Goal: Task Accomplishment & Management: Manage account settings

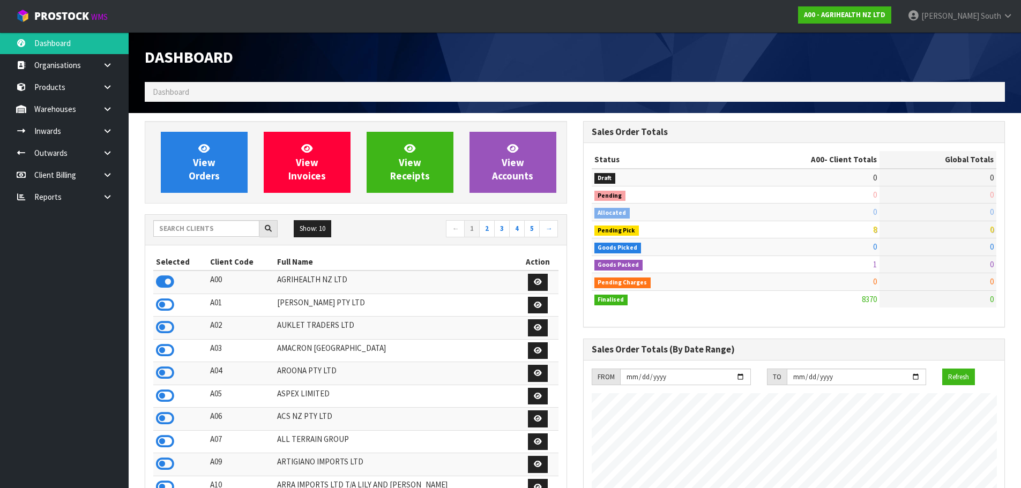
scroll to position [812, 438]
drag, startPoint x: 164, startPoint y: 219, endPoint x: 163, endPoint y: 228, distance: 9.7
click at [163, 221] on div "Show: 10 5 10 25 50 ← 1 2 3 4 5 →" at bounding box center [355, 230] width 421 height 30
click at [163, 228] on input "text" at bounding box center [206, 228] width 106 height 17
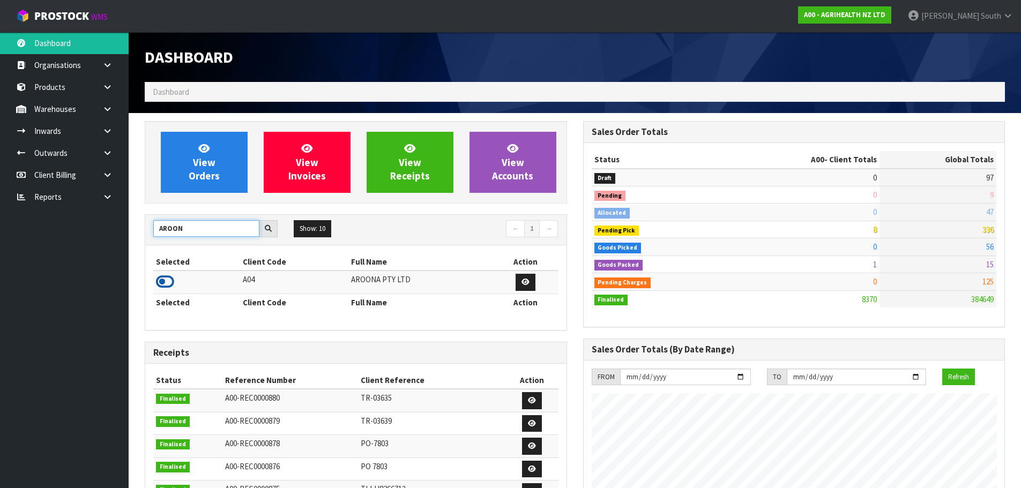
type input "AROON"
click at [165, 279] on icon at bounding box center [165, 282] width 18 height 16
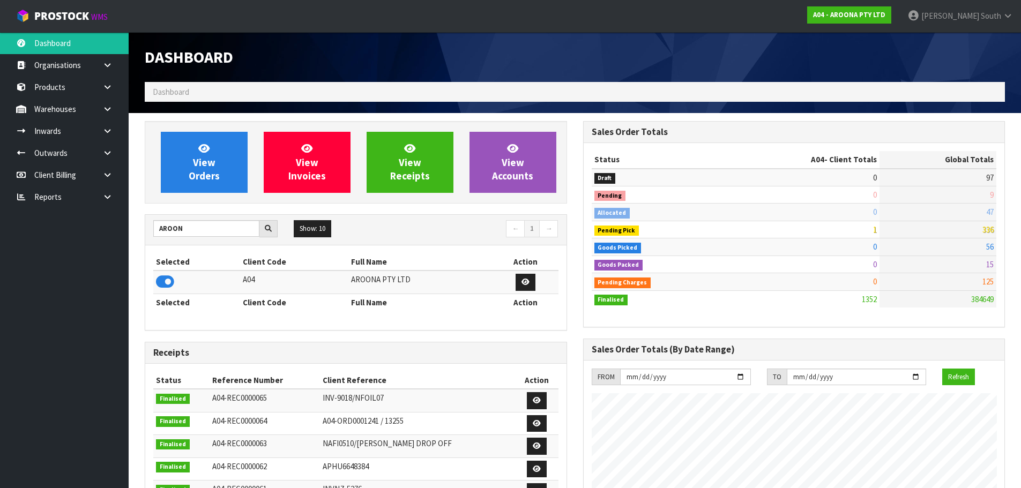
scroll to position [690, 438]
click at [100, 129] on link at bounding box center [111, 131] width 34 height 22
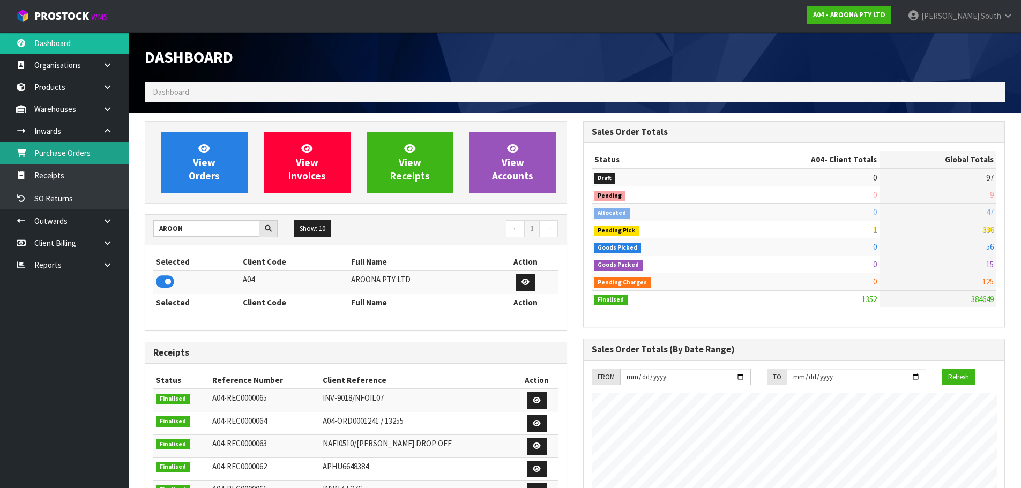
click at [64, 151] on link "Purchase Orders" at bounding box center [64, 153] width 129 height 22
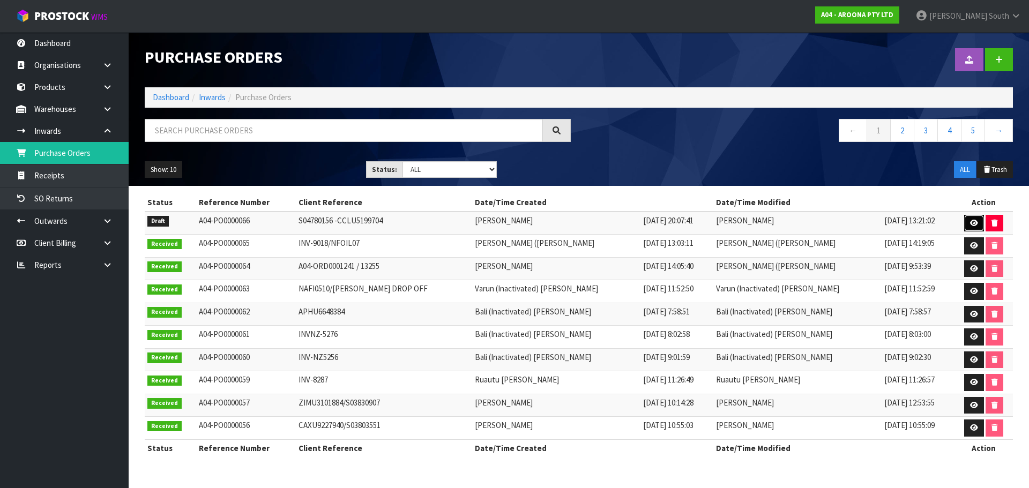
click at [964, 222] on link at bounding box center [974, 223] width 20 height 17
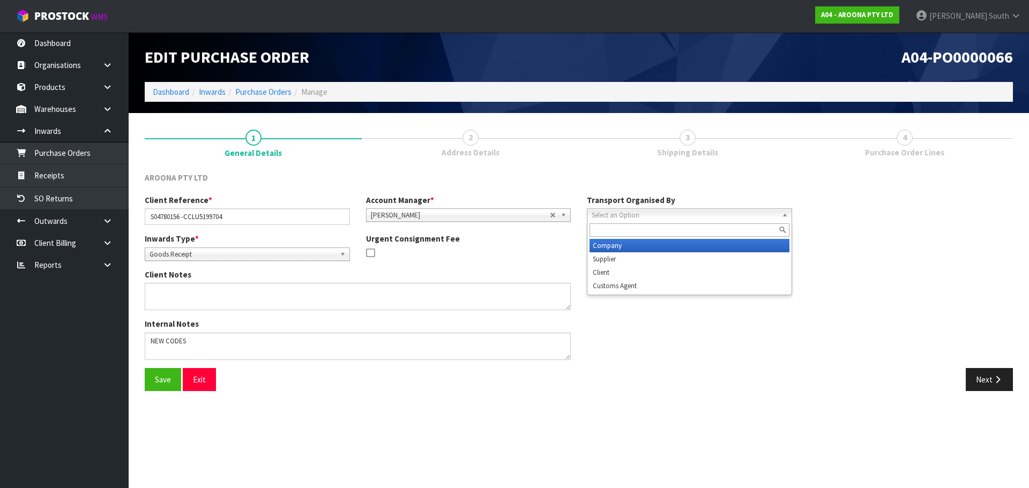
click at [706, 221] on div "Select an Option Company Supplier Client Customs Agent" at bounding box center [689, 214] width 205 height 13
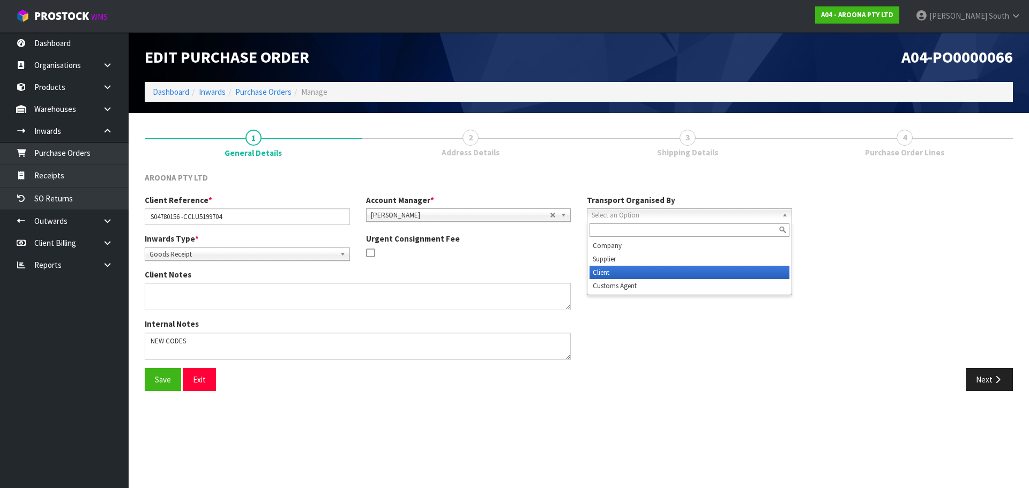
click at [660, 272] on li "Client" at bounding box center [690, 272] width 200 height 13
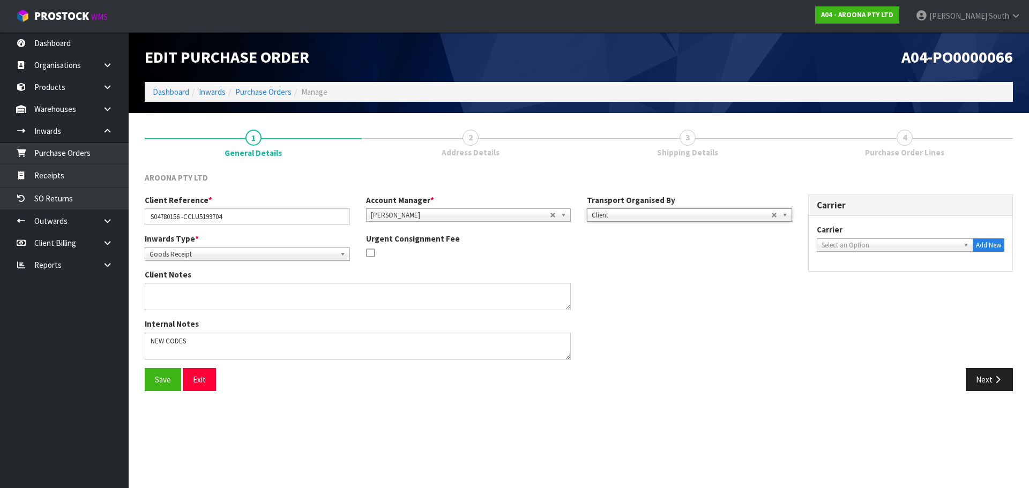
click at [899, 249] on span "Select an Option" at bounding box center [891, 245] width 138 height 13
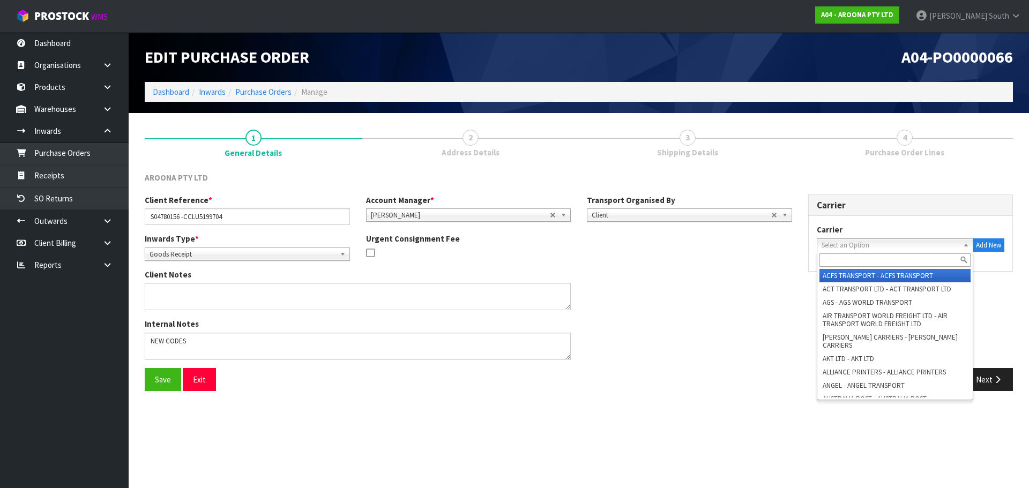
click at [829, 240] on span "Select an Option" at bounding box center [891, 245] width 138 height 13
click at [855, 261] on input "text" at bounding box center [895, 260] width 152 height 13
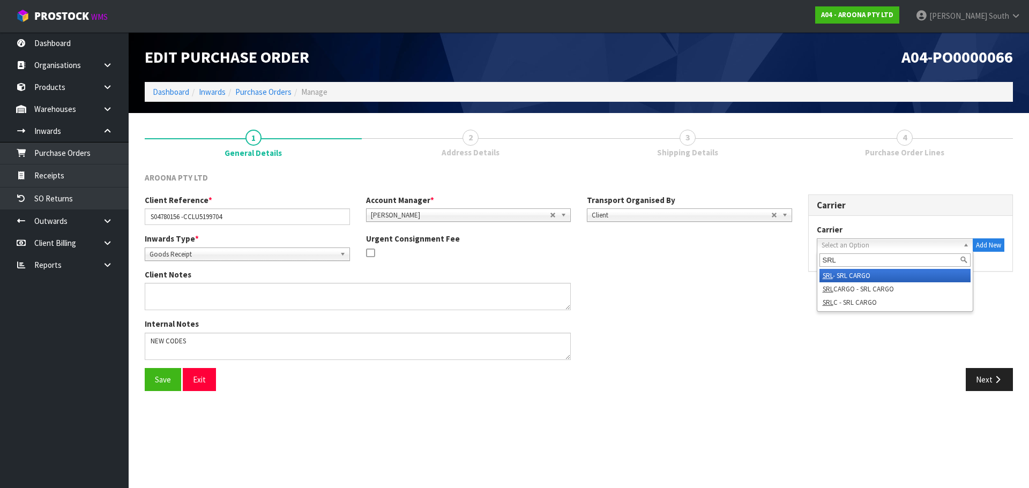
type input "SRL"
drag, startPoint x: 854, startPoint y: 276, endPoint x: 842, endPoint y: 287, distance: 16.3
click at [854, 277] on li "SRL - SRL CARGO" at bounding box center [895, 275] width 152 height 13
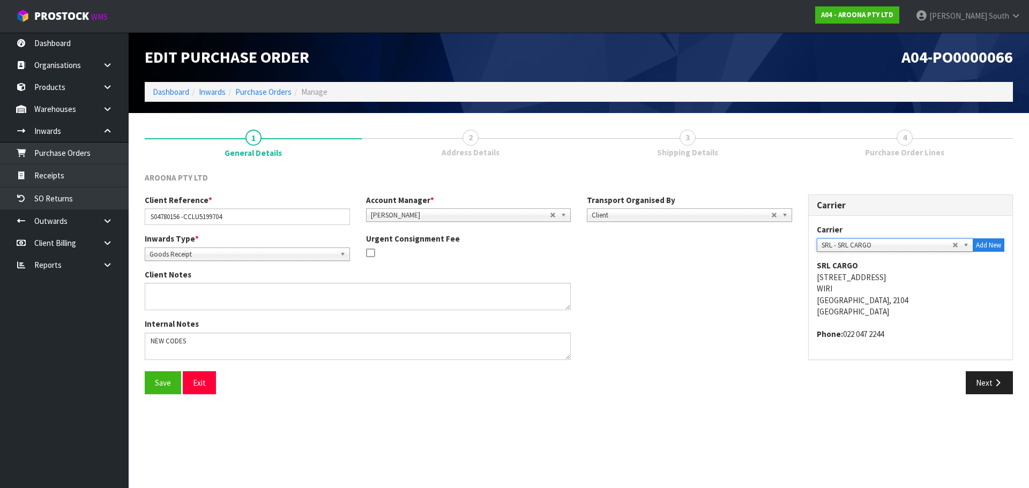
click at [688, 293] on div "Client Notes" at bounding box center [469, 293] width 664 height 49
click at [982, 388] on button "Next" at bounding box center [989, 382] width 47 height 23
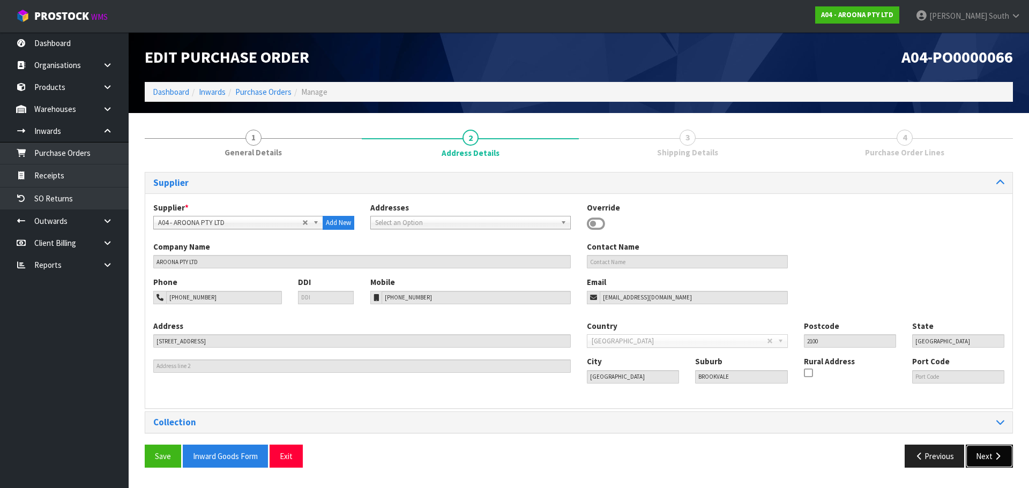
click at [980, 450] on button "Next" at bounding box center [989, 456] width 47 height 23
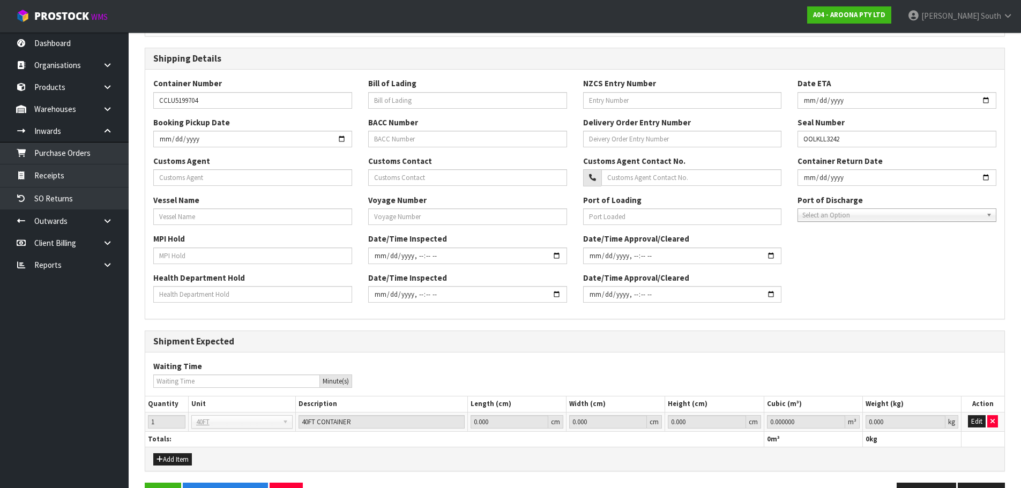
scroll to position [247, 0]
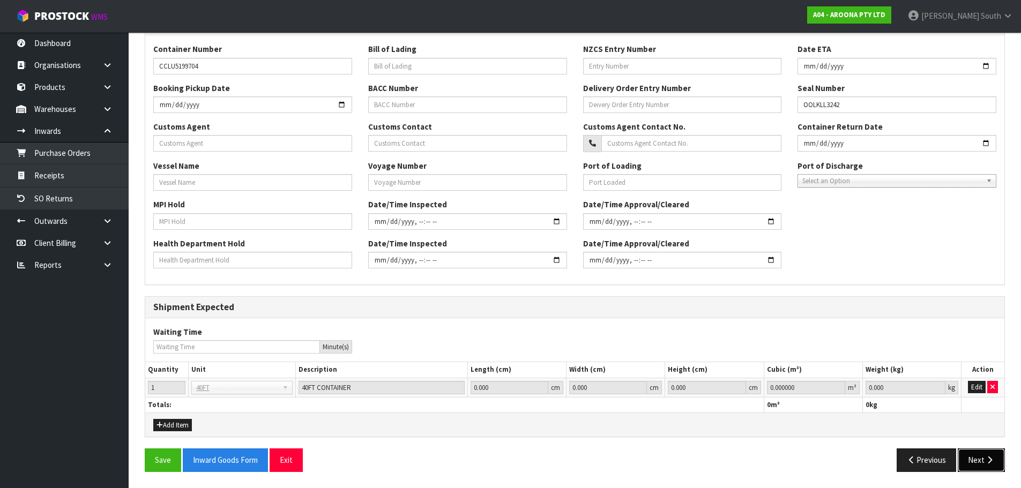
click at [967, 455] on button "Next" at bounding box center [981, 460] width 47 height 23
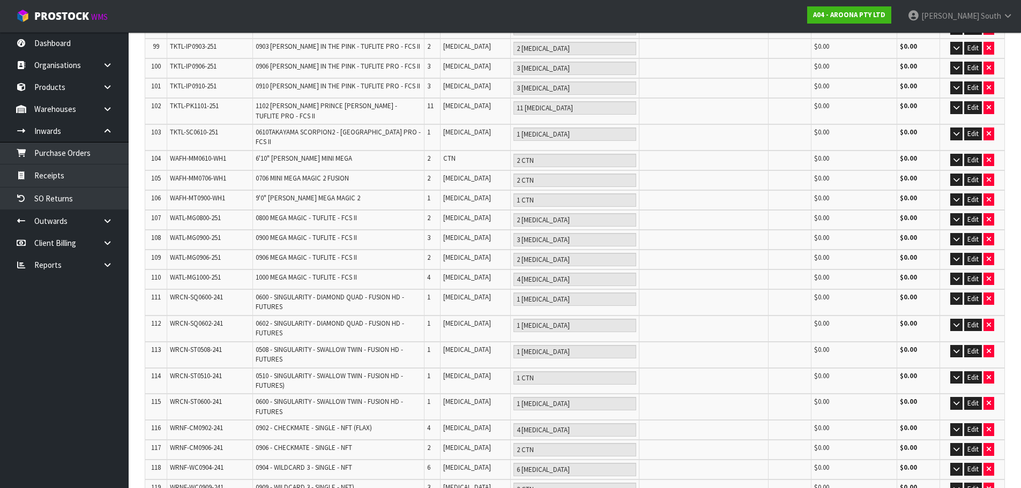
scroll to position [2246, 0]
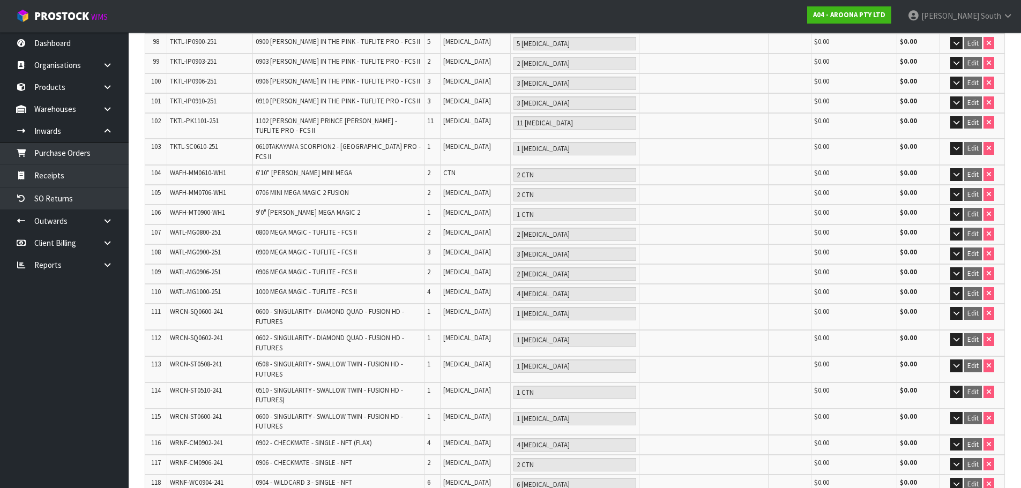
scroll to position [2285, 0]
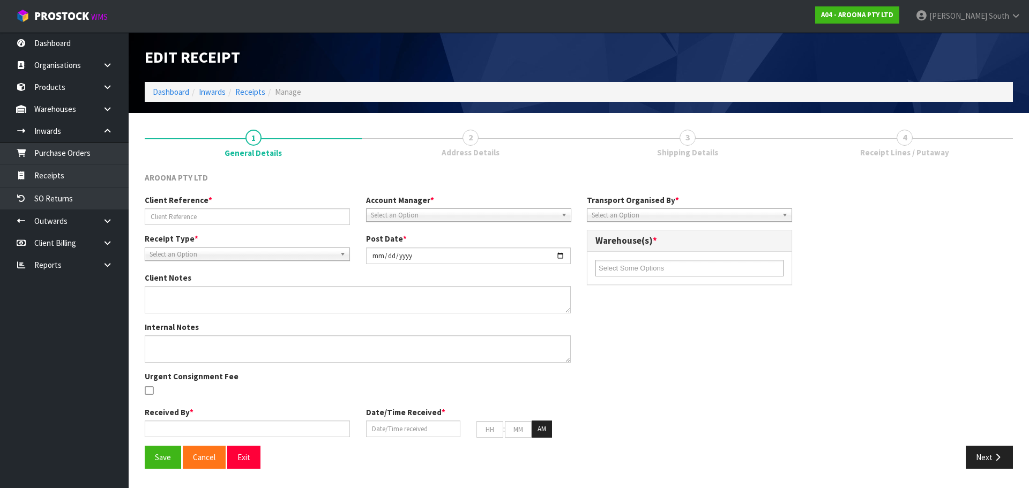
type input "S04780156 -CCLU5199704"
type input "[DATE]"
type textarea "NEW CODES"
type input "[PERSON_NAME] South"
type input "[DATE]"
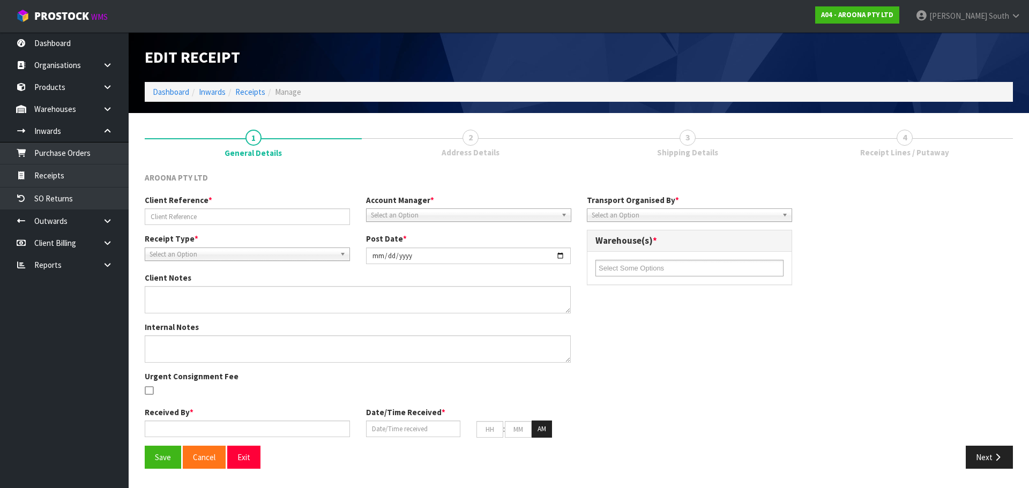
type input "10"
type input "12"
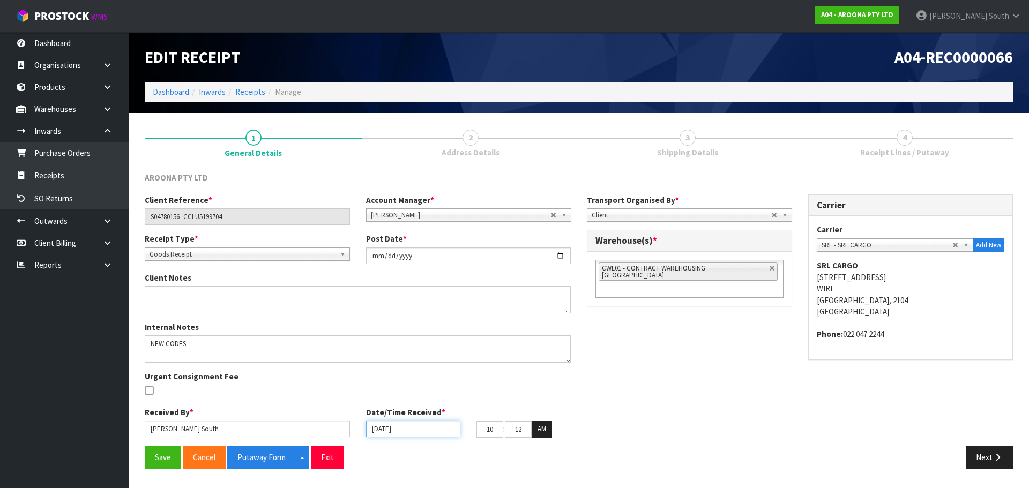
click at [408, 428] on input "[DATE]" at bounding box center [413, 429] width 94 height 17
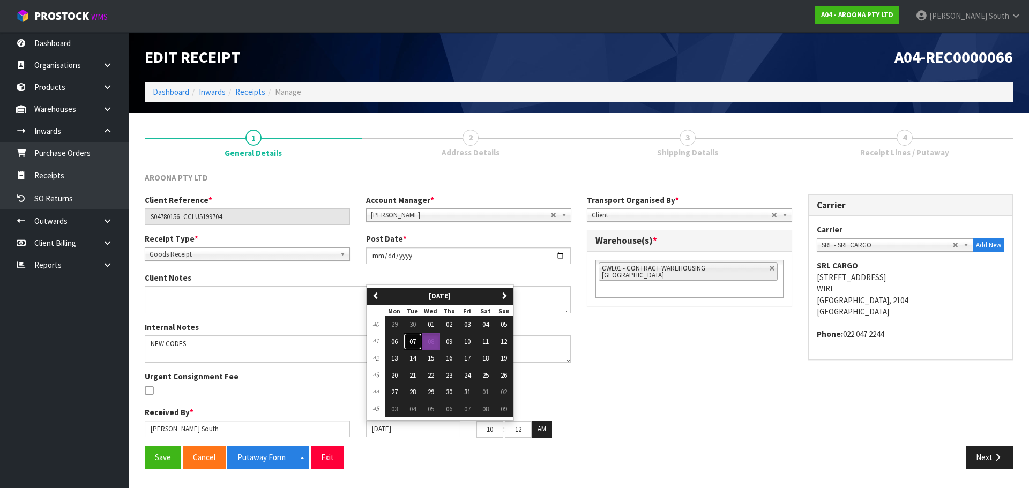
click at [416, 342] on span "07" at bounding box center [412, 341] width 6 height 9
type input "[DATE]"
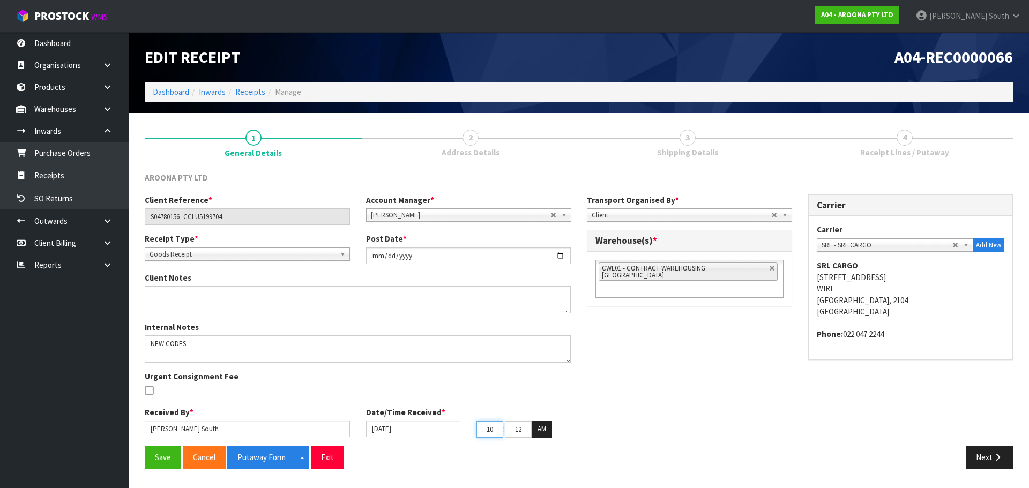
drag, startPoint x: 493, startPoint y: 425, endPoint x: 476, endPoint y: 425, distance: 16.6
click at [476, 425] on input "10" at bounding box center [489, 429] width 27 height 17
drag, startPoint x: 510, startPoint y: 429, endPoint x: 557, endPoint y: 428, distance: 47.2
click at [554, 429] on div "10 : 12 : 03 AM" at bounding box center [523, 429] width 94 height 17
type input "00"
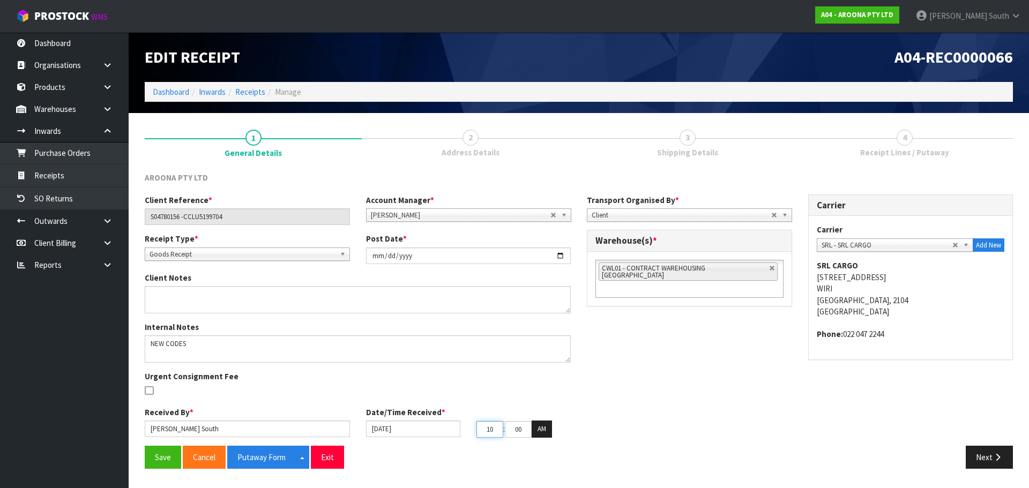
drag, startPoint x: 497, startPoint y: 426, endPoint x: 481, endPoint y: 430, distance: 17.2
click at [481, 430] on input "10" at bounding box center [489, 429] width 27 height 17
type input "07"
drag, startPoint x: 513, startPoint y: 426, endPoint x: 523, endPoint y: 424, distance: 10.4
click at [585, 431] on div "Client Reference * S04780156 -CCLU5199704 Account Manager * [PERSON_NAME] [PERS…" at bounding box center [579, 320] width 884 height 251
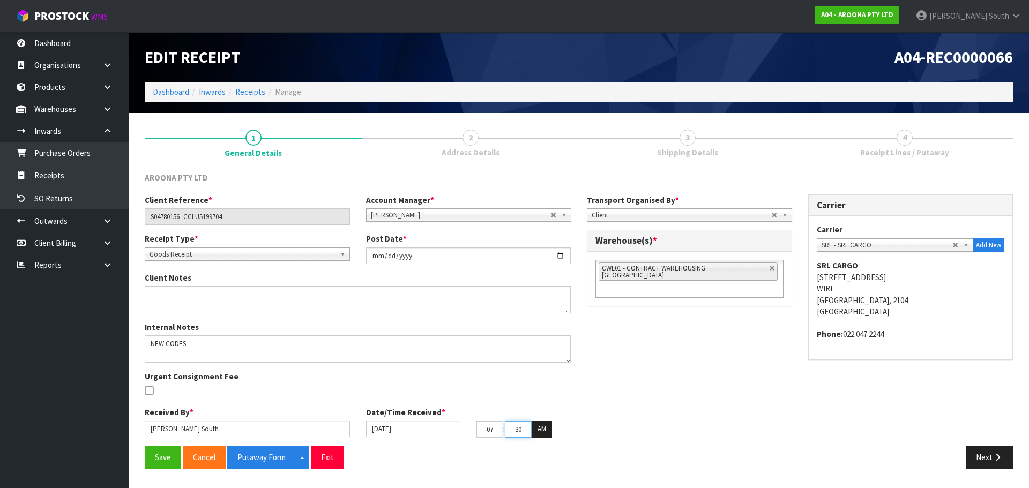
type input "30"
click at [643, 413] on div "Client Reference * S04780156 -CCLU5199704 Account Manager * [PERSON_NAME] [PERS…" at bounding box center [579, 320] width 884 height 251
click at [653, 364] on div "Client Reference * S04780156 -CCLU5199704 Account Manager * [PERSON_NAME] [PERS…" at bounding box center [579, 320] width 884 height 251
click at [769, 267] on link at bounding box center [772, 268] width 6 height 6
type input "Select Some Options"
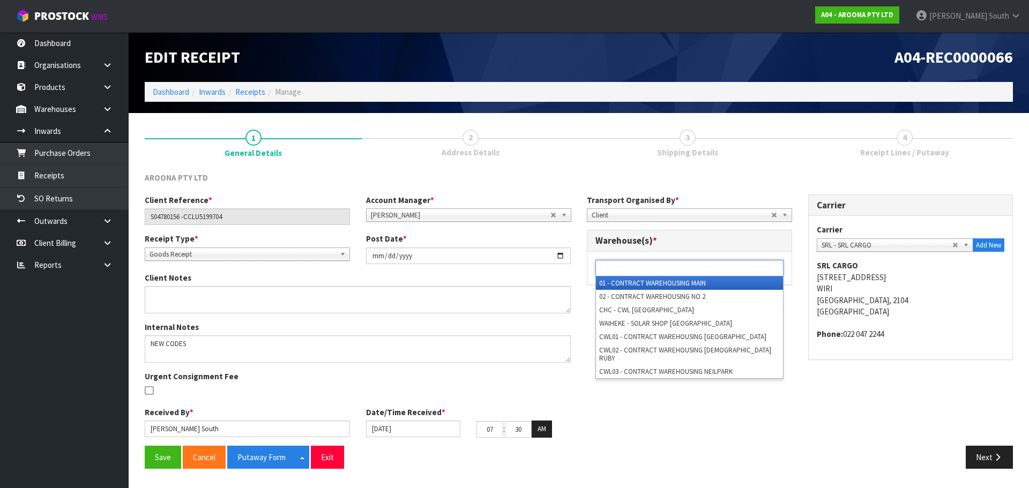
click at [754, 267] on ul at bounding box center [689, 268] width 188 height 17
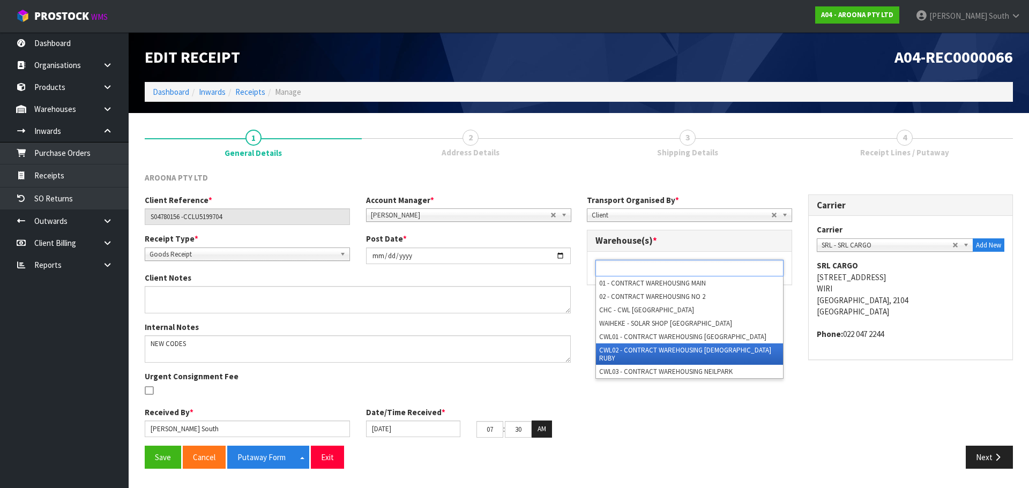
click at [664, 353] on li "CWL02 - CONTRACT WAREHOUSING [DEMOGRAPHIC_DATA] RUBY" at bounding box center [689, 354] width 187 height 21
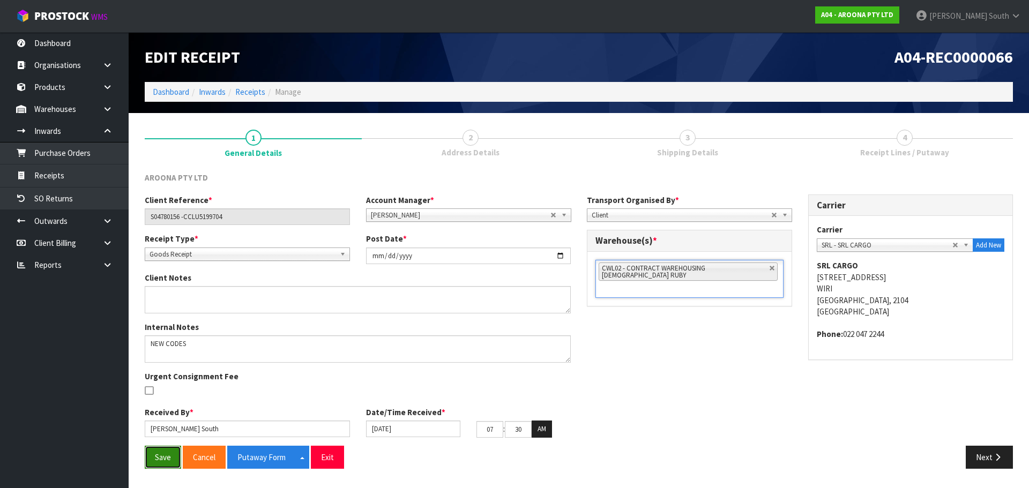
click at [167, 457] on button "Save" at bounding box center [163, 457] width 36 height 23
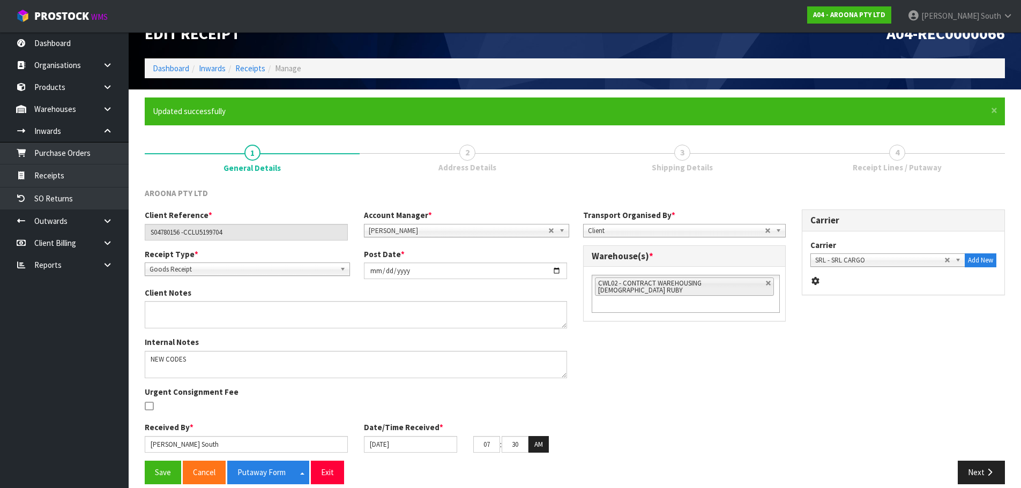
scroll to position [36, 0]
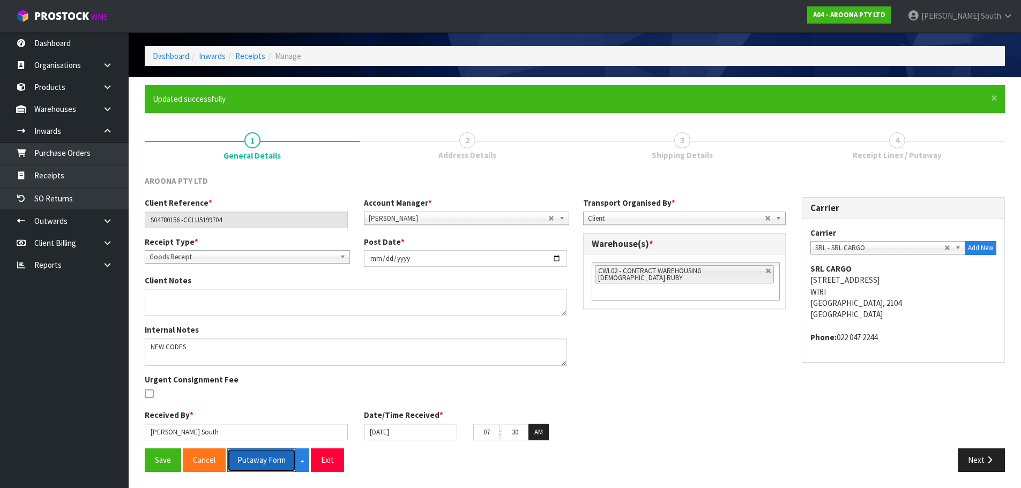
click at [265, 467] on button "Putaway Form" at bounding box center [261, 460] width 69 height 23
click at [62, 87] on link "Products" at bounding box center [64, 87] width 129 height 22
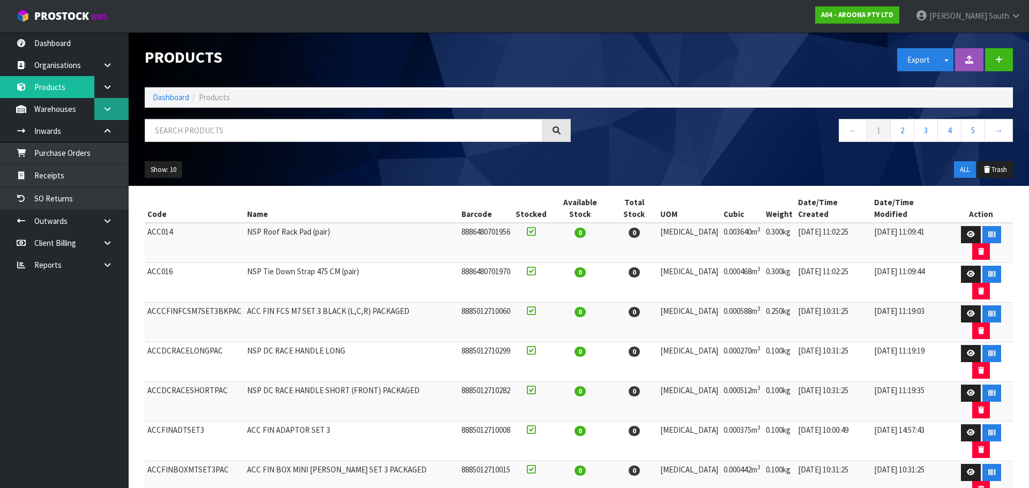
click at [117, 111] on link at bounding box center [111, 109] width 34 height 22
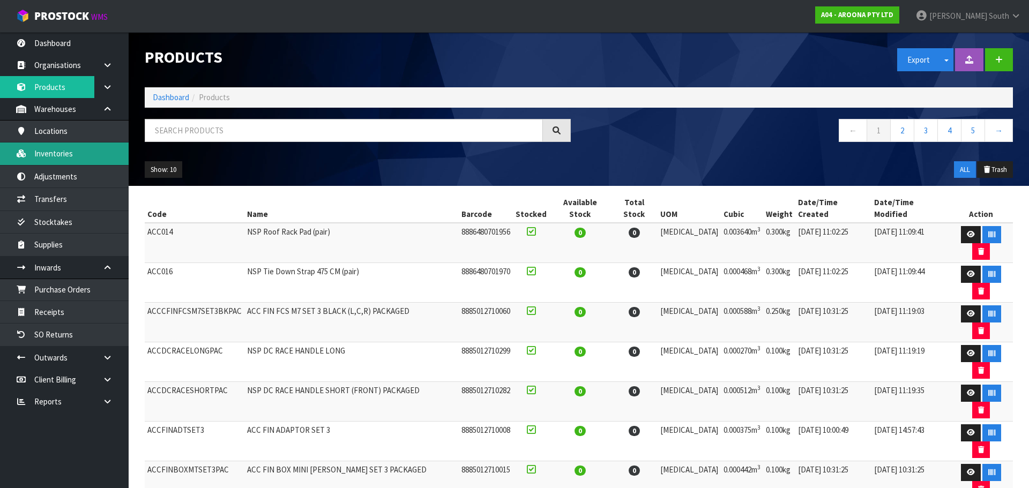
click at [114, 165] on link "Inventories" at bounding box center [64, 154] width 129 height 22
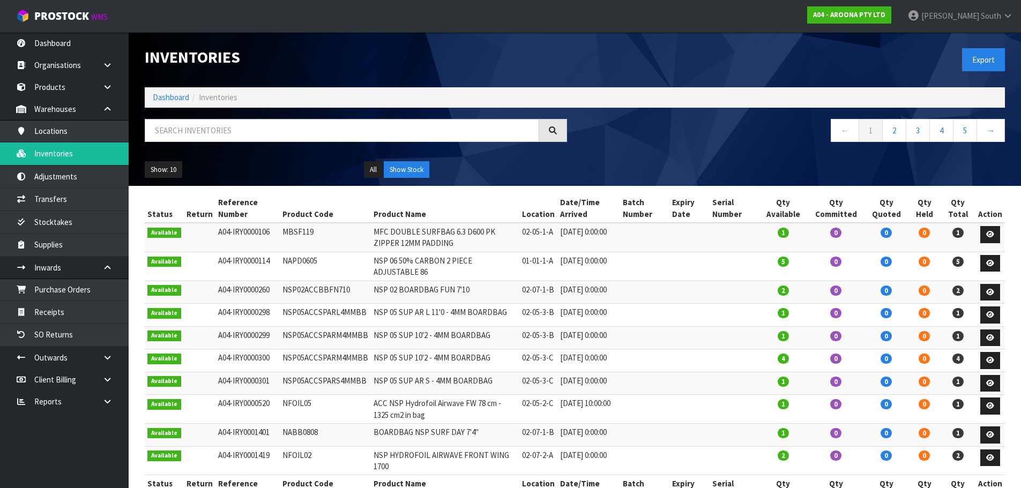
click at [299, 263] on td "NAPD0605" at bounding box center [325, 266] width 91 height 29
copy td "NAPD0605"
click at [33, 85] on link "Products" at bounding box center [64, 87] width 129 height 22
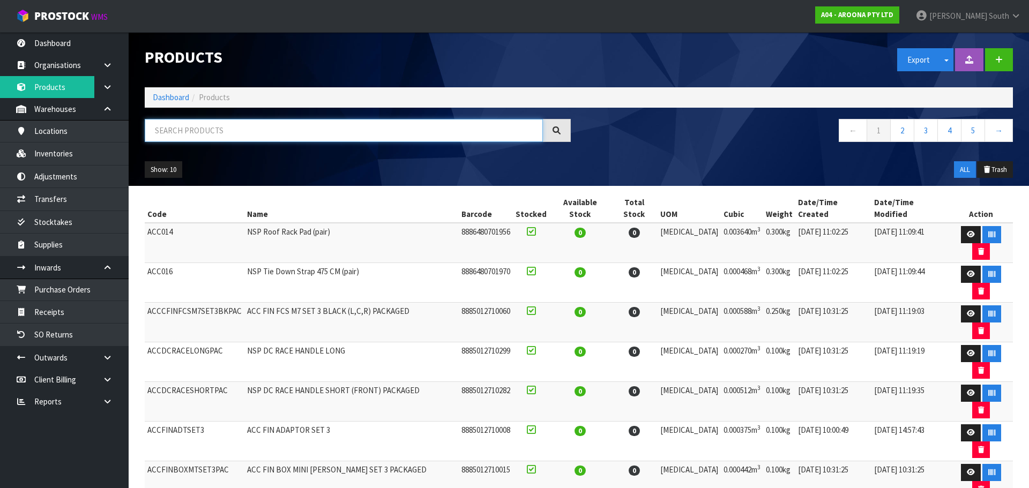
click at [249, 130] on input "text" at bounding box center [344, 130] width 398 height 23
paste input "NAPD0605"
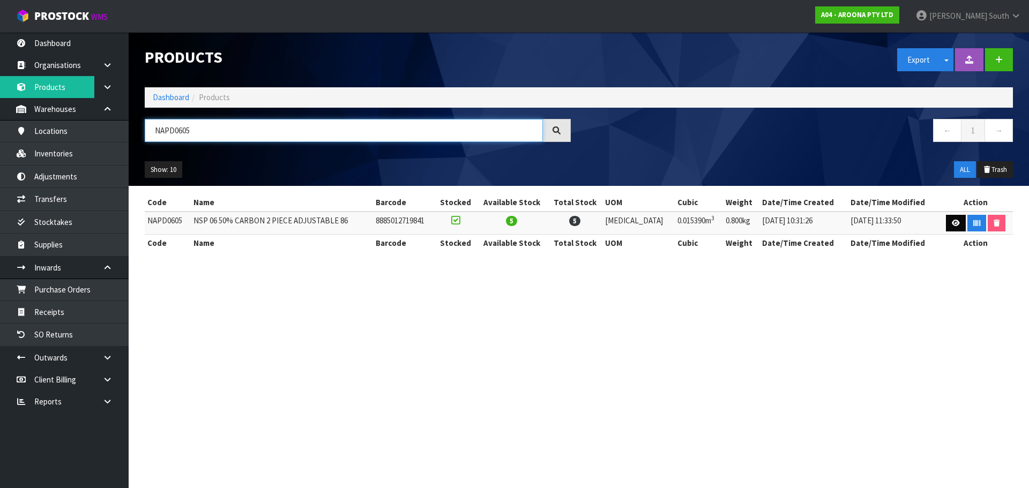
type input "NAPD0605"
click at [953, 221] on icon at bounding box center [956, 223] width 8 height 7
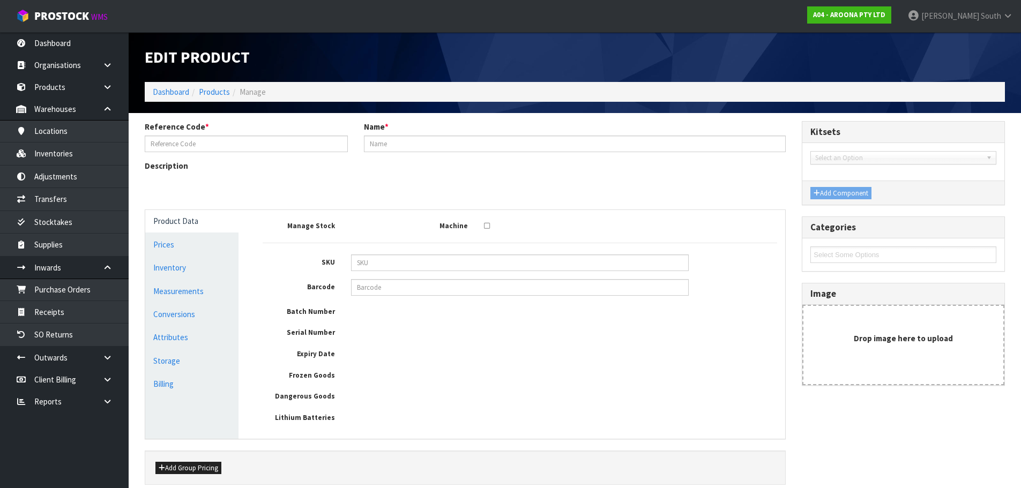
type input "NAPD0605"
type input "NSP 06 50% CARBON 2 PIECE ADJUSTABLE 86"
type input "8885012719841"
type input "171"
type input "18"
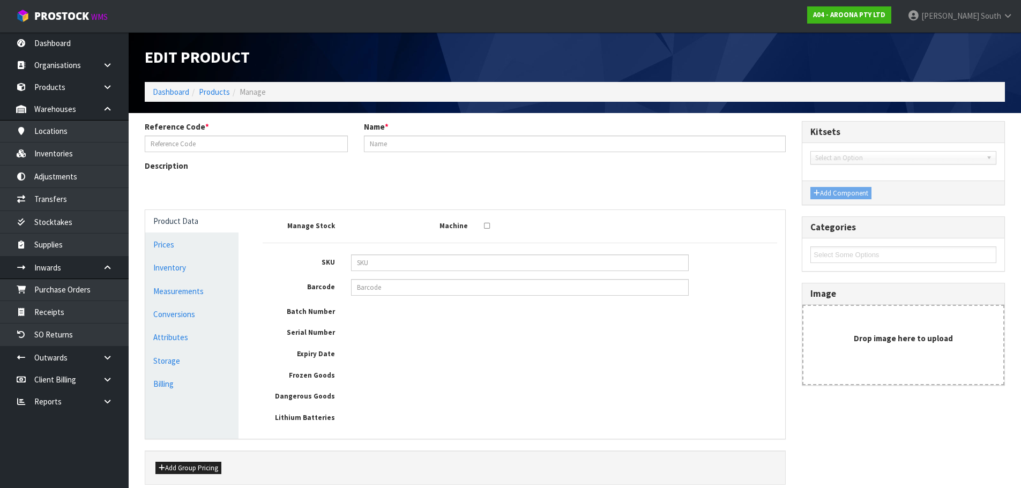
type input "5"
type input "0.01539"
type input "0.8"
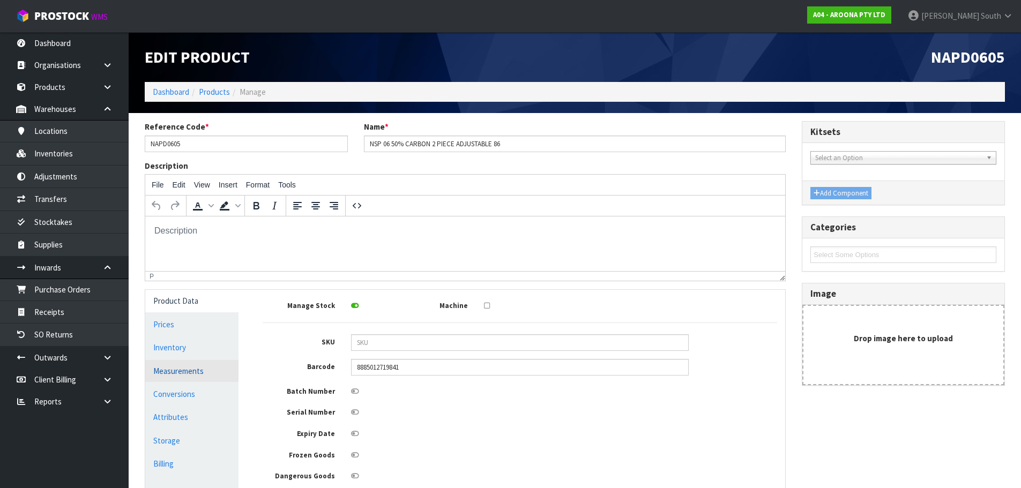
click at [220, 368] on link "Measurements" at bounding box center [191, 371] width 93 height 22
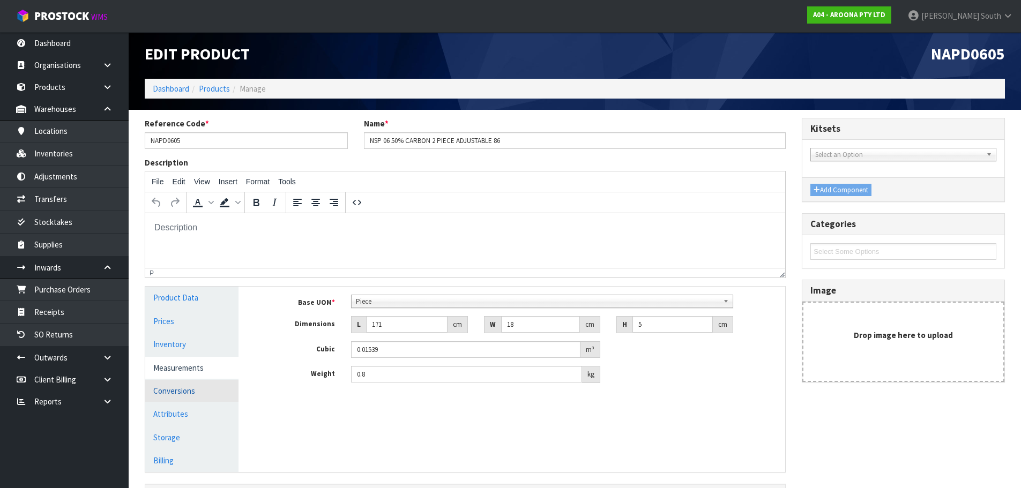
scroll to position [84, 0]
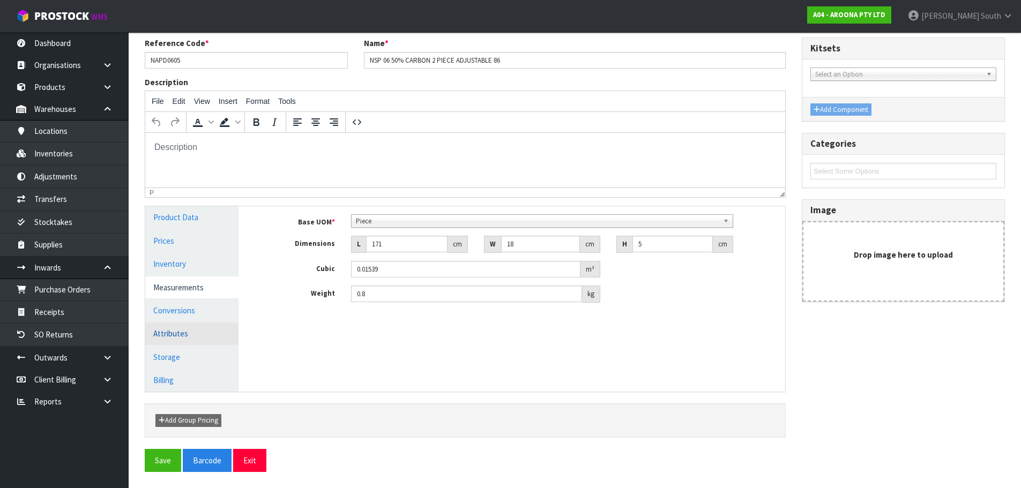
click at [216, 323] on link "Attributes" at bounding box center [191, 334] width 93 height 22
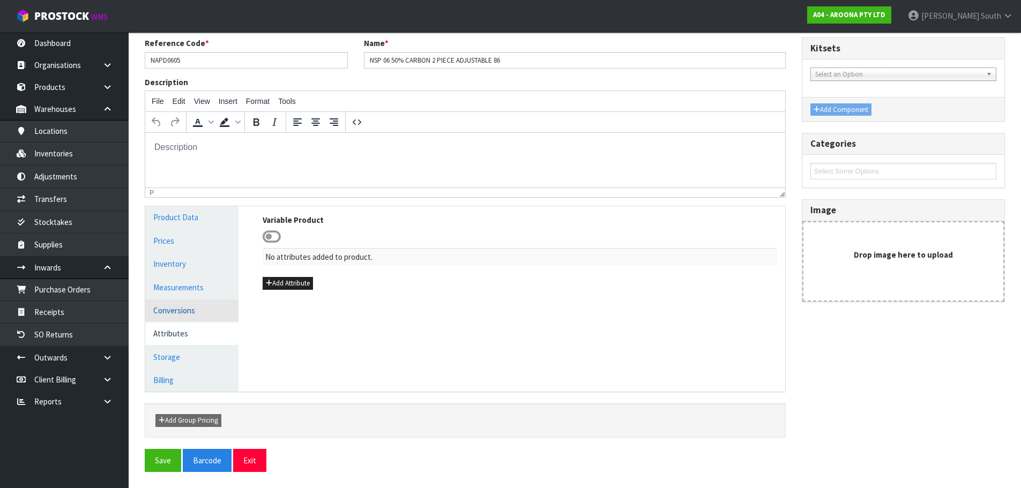
click at [212, 310] on link "Conversions" at bounding box center [191, 311] width 93 height 22
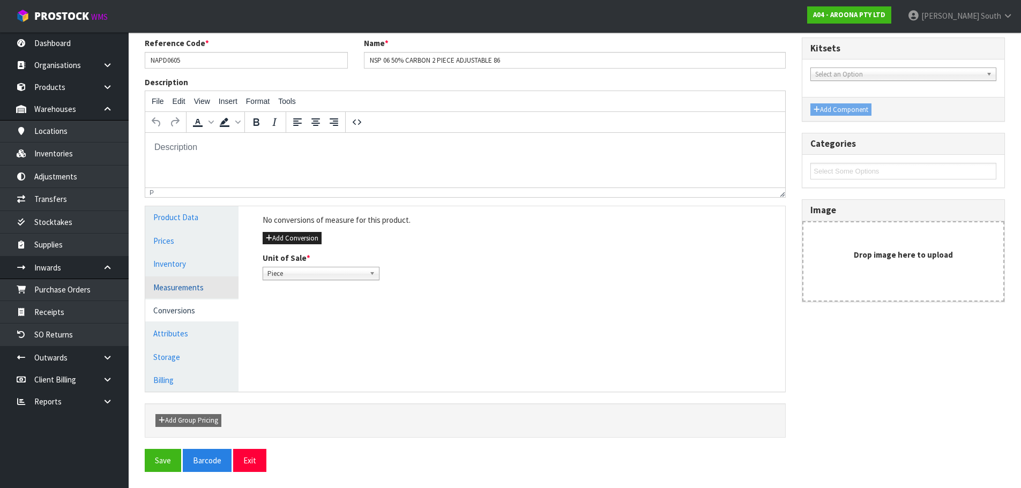
click at [211, 282] on link "Measurements" at bounding box center [191, 288] width 93 height 22
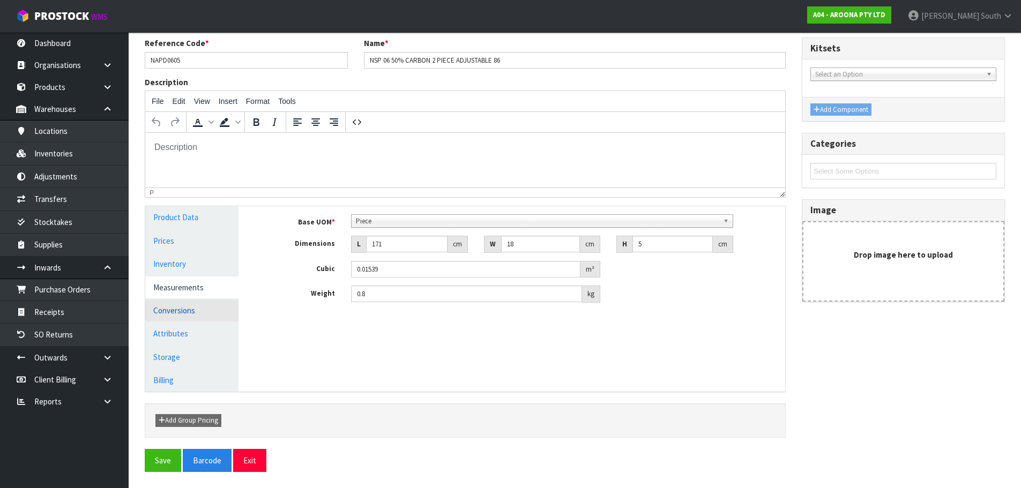
click at [214, 309] on link "Conversions" at bounding box center [191, 311] width 93 height 22
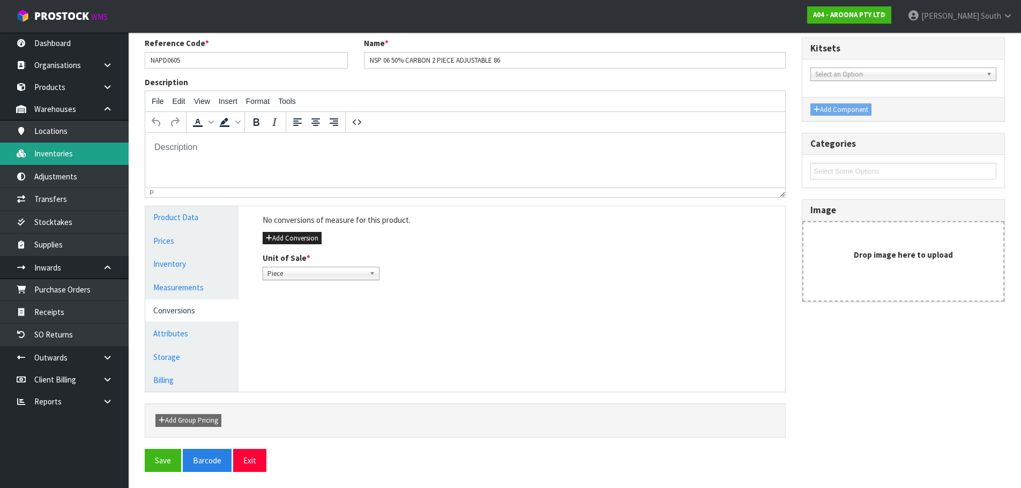
click at [92, 155] on link "Inventories" at bounding box center [64, 154] width 129 height 22
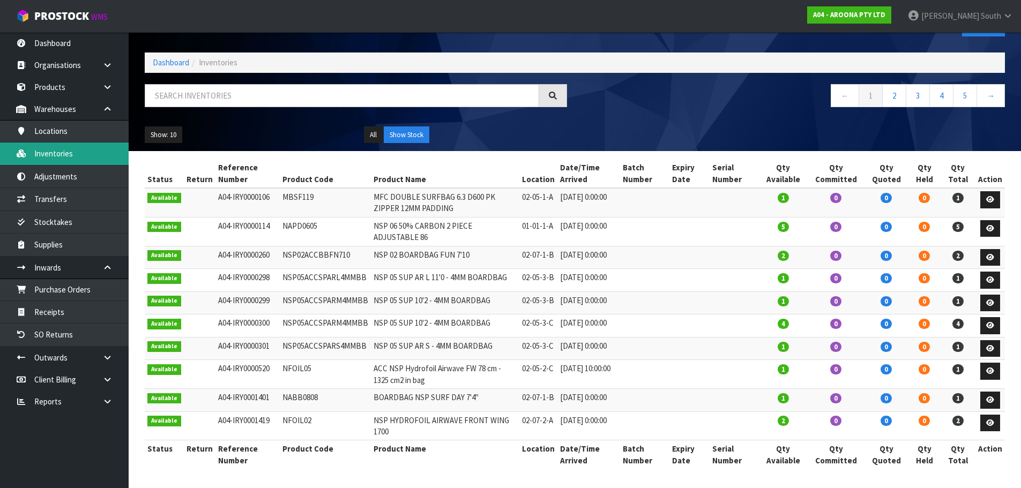
scroll to position [71, 0]
click at [911, 84] on link "3" at bounding box center [918, 95] width 24 height 23
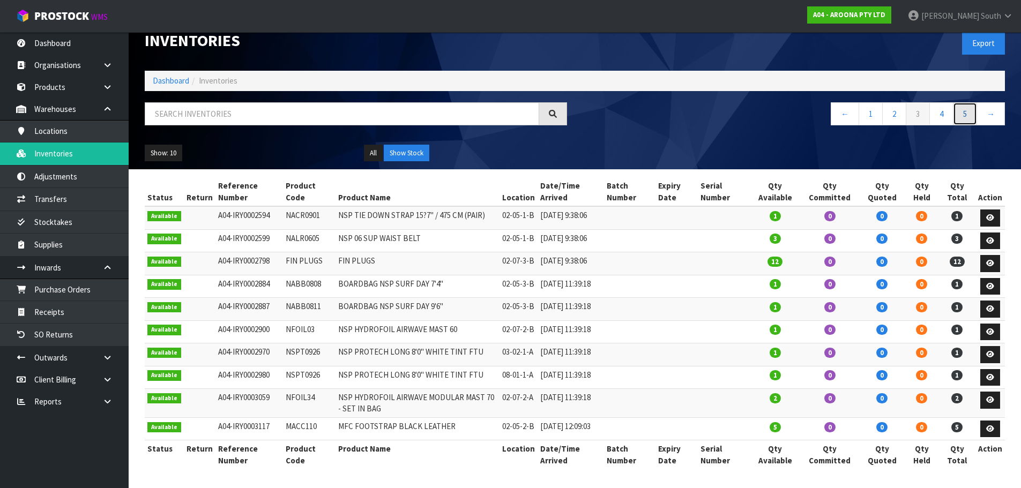
click at [964, 102] on link "5" at bounding box center [965, 113] width 24 height 23
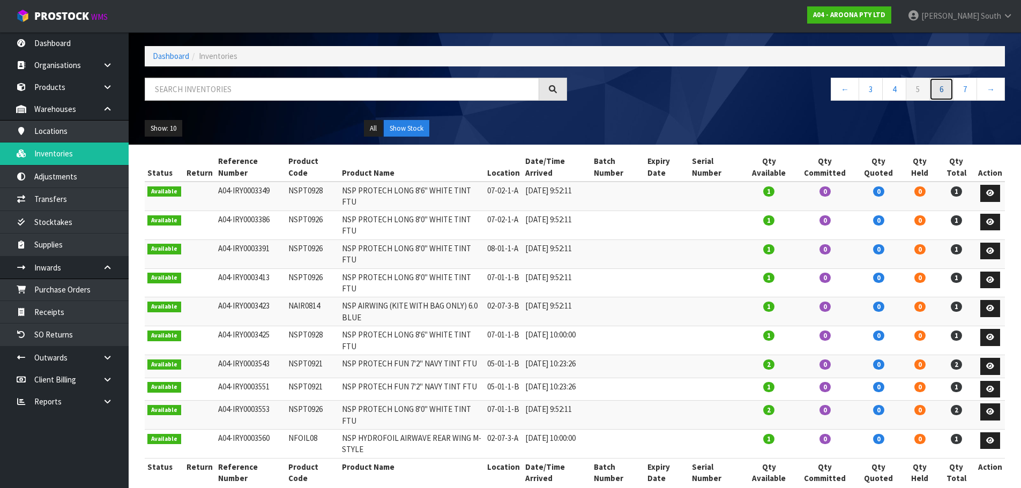
click at [951, 94] on link "6" at bounding box center [941, 89] width 24 height 23
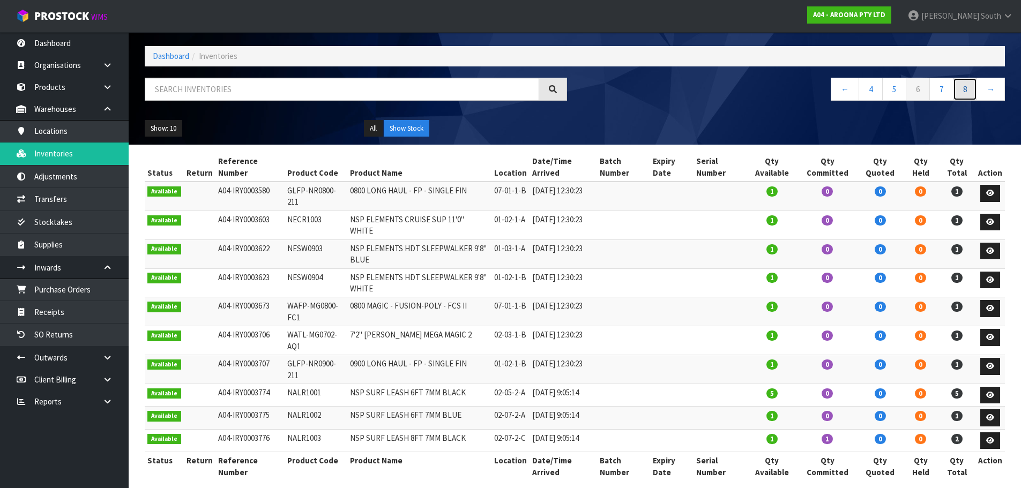
click at [963, 93] on link "8" at bounding box center [965, 89] width 24 height 23
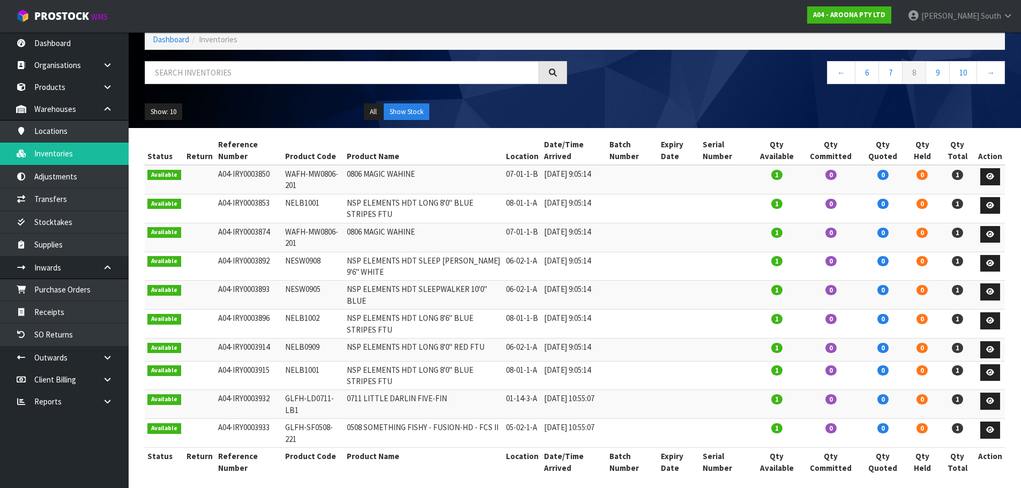
scroll to position [71, 0]
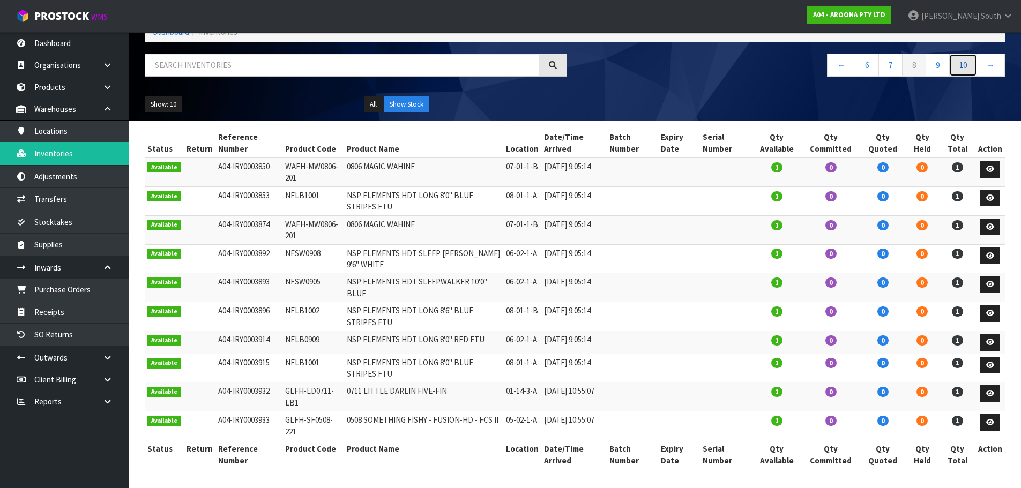
click at [966, 67] on link "10" at bounding box center [963, 65] width 28 height 23
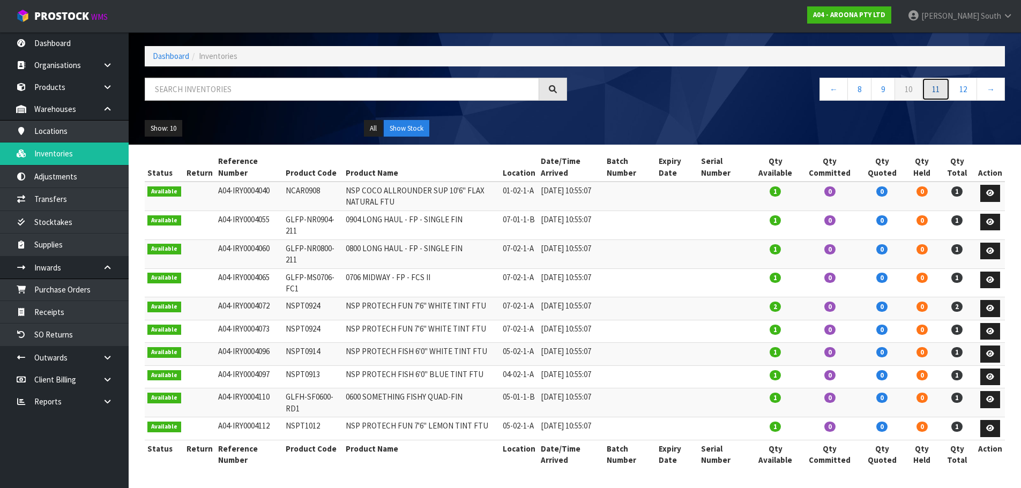
click at [938, 78] on link "11" at bounding box center [936, 89] width 28 height 23
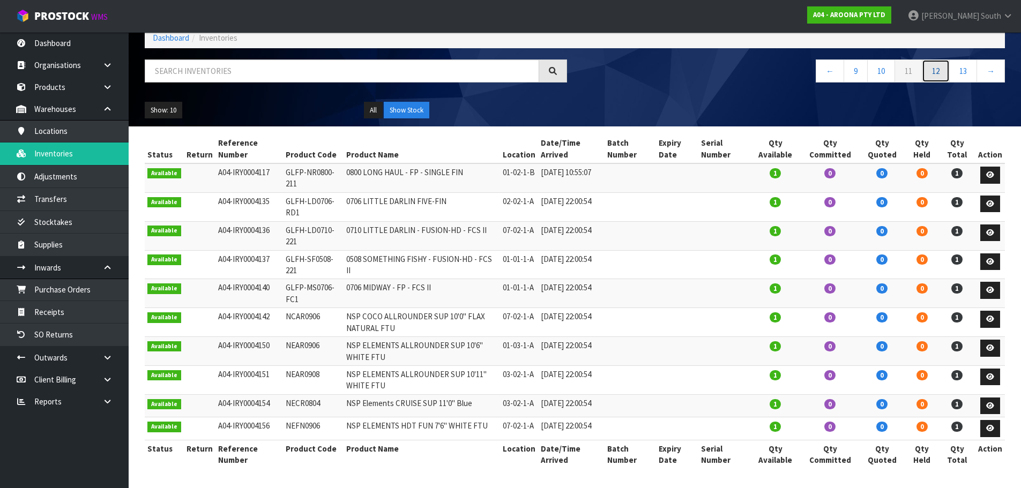
click at [942, 63] on link "12" at bounding box center [936, 70] width 28 height 23
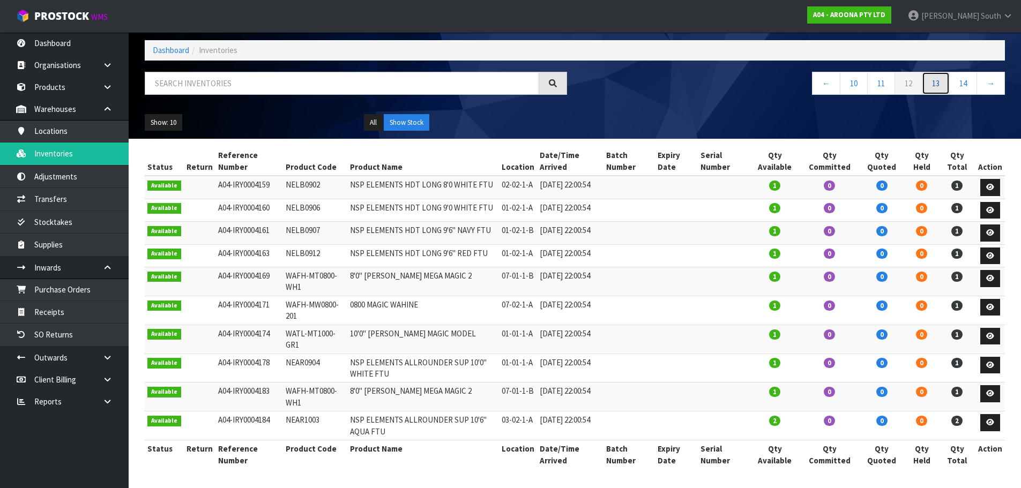
click at [930, 72] on link "13" at bounding box center [936, 83] width 28 height 23
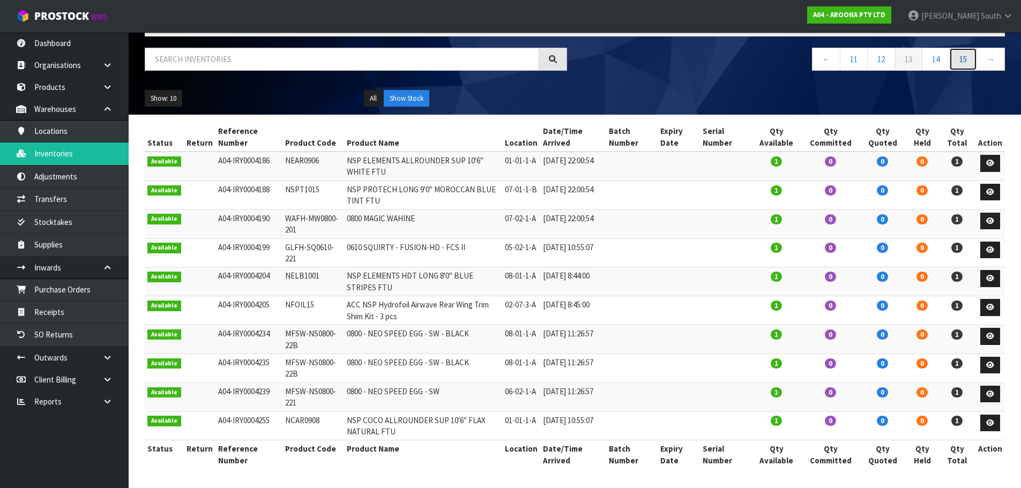
click at [966, 60] on link "15" at bounding box center [963, 59] width 28 height 23
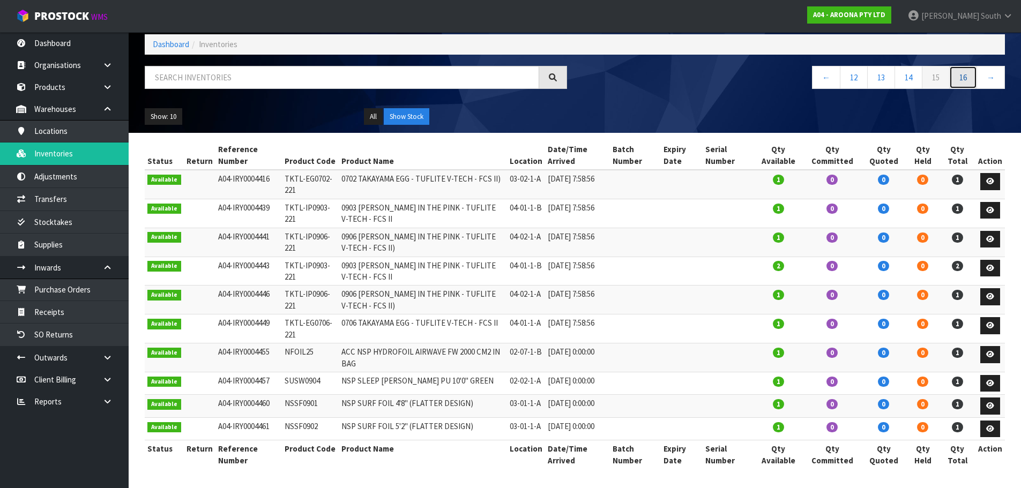
click at [967, 66] on link "16" at bounding box center [963, 77] width 28 height 23
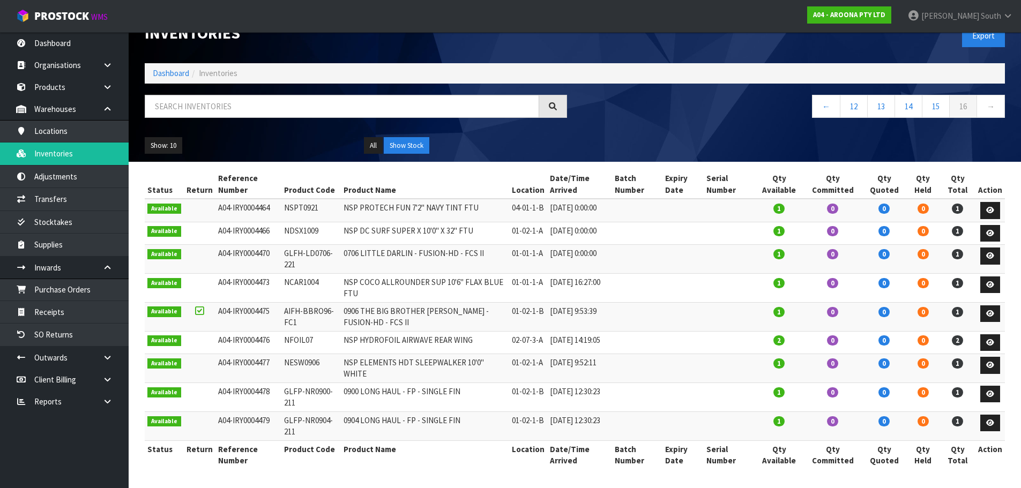
scroll to position [42, 0]
click at [987, 95] on link "→" at bounding box center [990, 106] width 28 height 23
click at [933, 95] on link "15" at bounding box center [936, 106] width 28 height 23
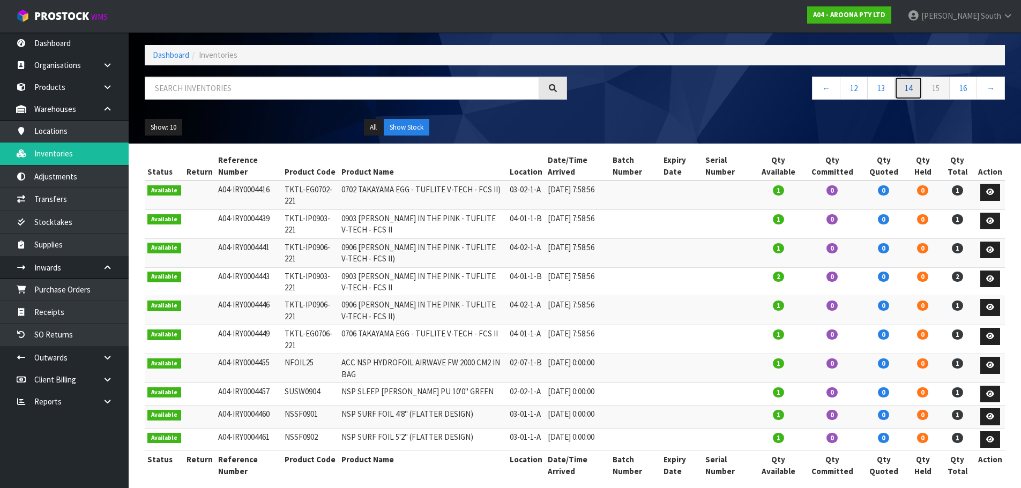
click at [902, 88] on link "14" at bounding box center [908, 88] width 28 height 23
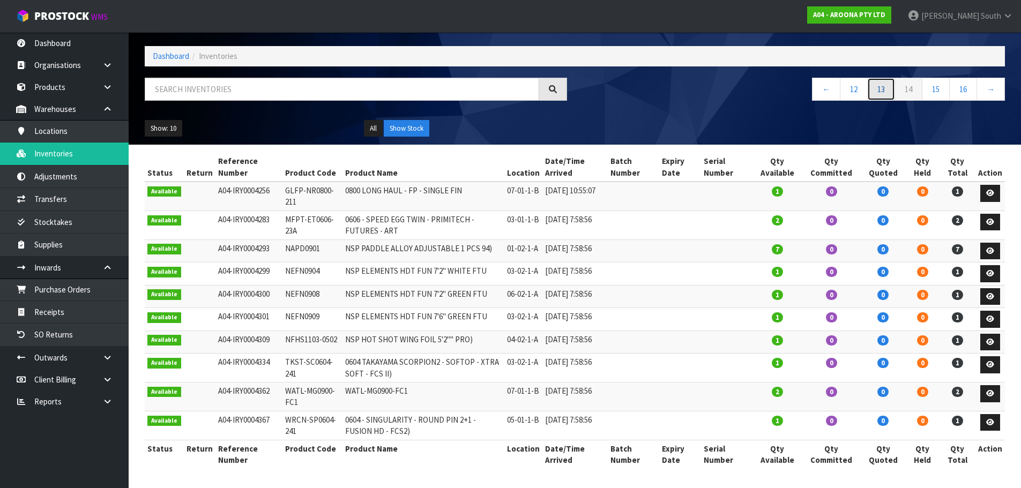
click at [884, 91] on link "13" at bounding box center [881, 89] width 28 height 23
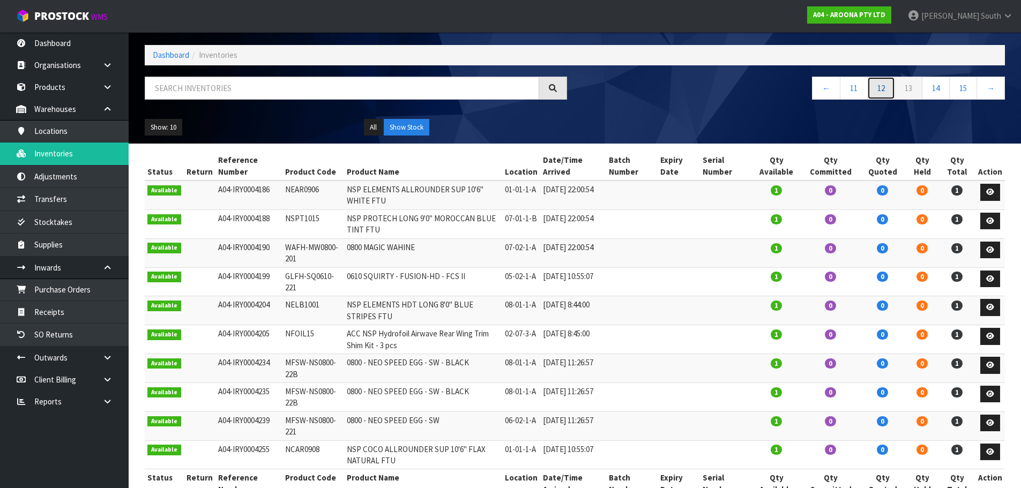
click at [885, 91] on link "12" at bounding box center [881, 88] width 28 height 23
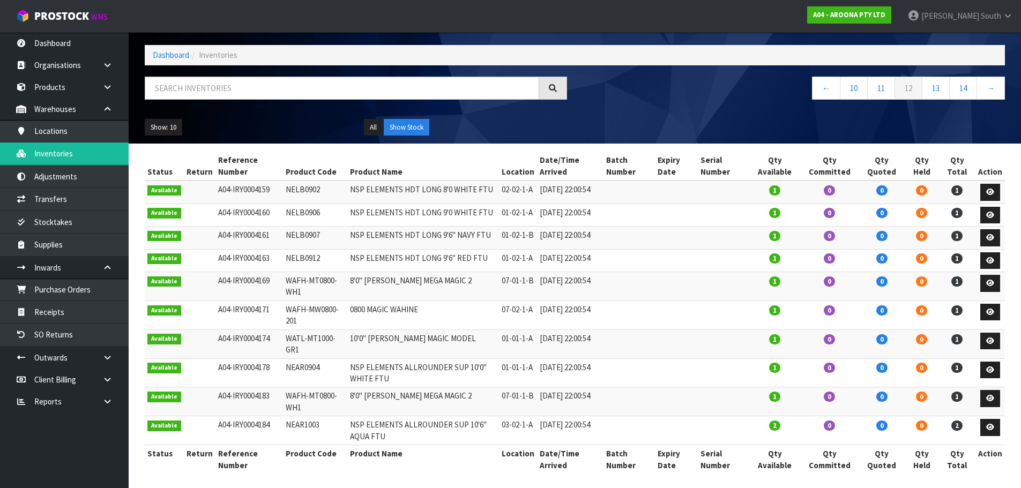
click at [307, 445] on td "NEAR1003" at bounding box center [315, 430] width 64 height 29
copy td "NEAR1003"
click at [209, 89] on input "text" at bounding box center [342, 88] width 394 height 23
click at [68, 92] on link "Products" at bounding box center [64, 87] width 129 height 22
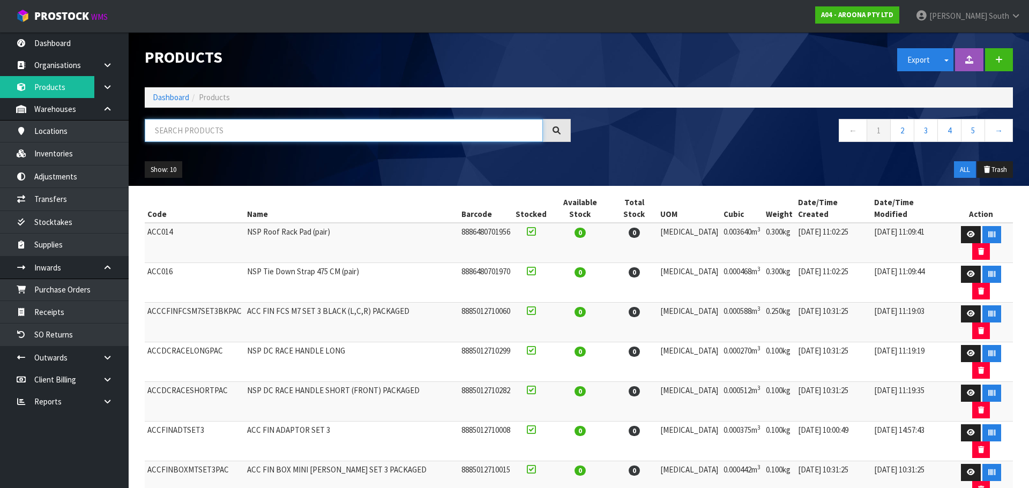
click at [197, 131] on input "text" at bounding box center [344, 130] width 398 height 23
paste input "NEAR1003"
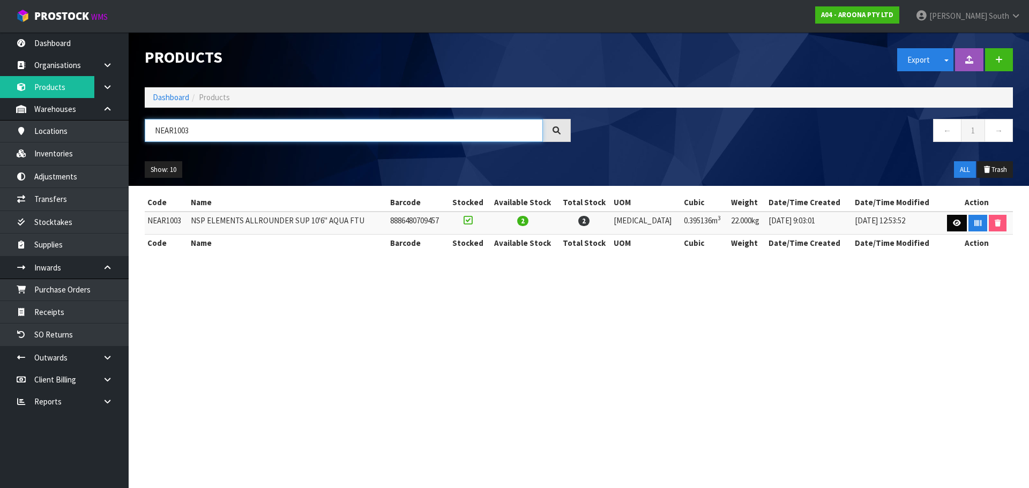
type input "NEAR1003"
click at [953, 227] on link at bounding box center [957, 223] width 20 height 17
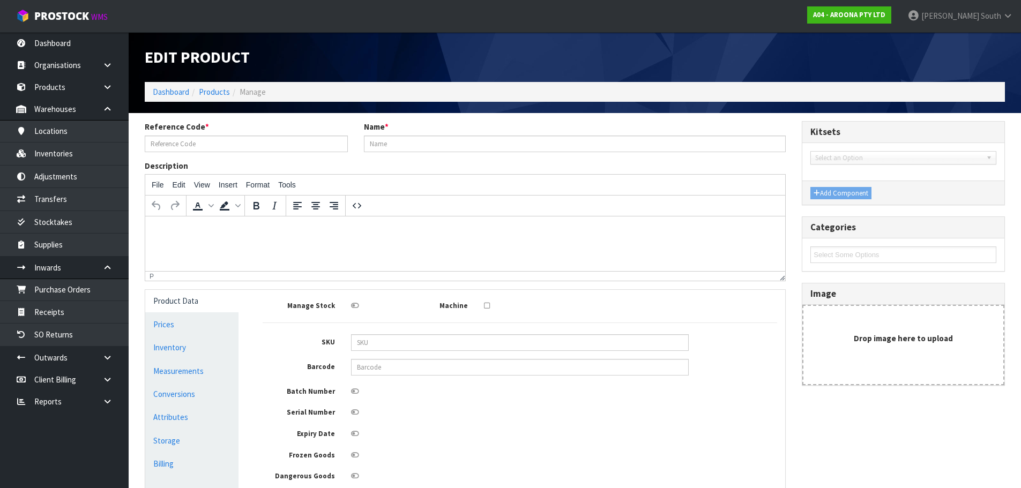
type input "NEAR1003"
type input "NSP ELEMENTS ALLROUNDER SUP 10'6" AQUA FTU"
type input "8886480709457"
click at [153, 369] on link "Measurements" at bounding box center [191, 371] width 93 height 22
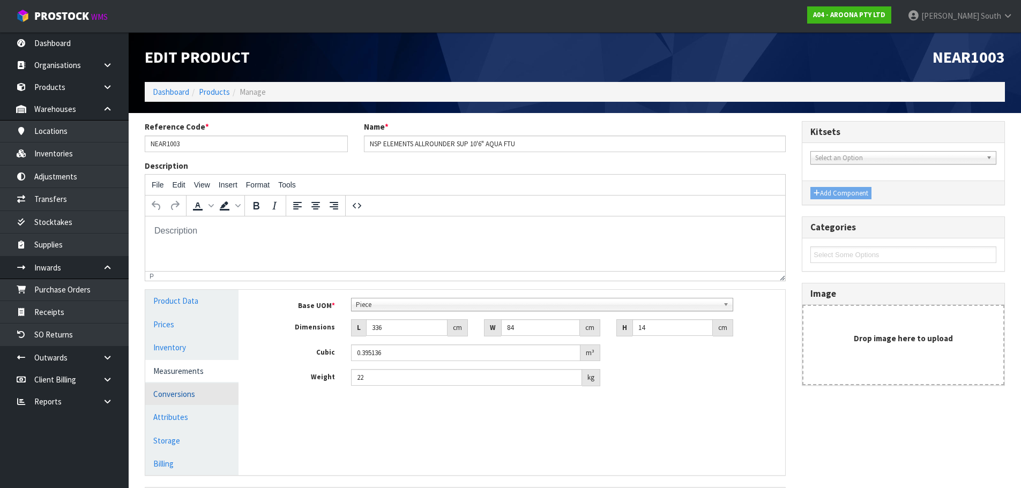
click at [158, 400] on link "Conversions" at bounding box center [191, 394] width 93 height 22
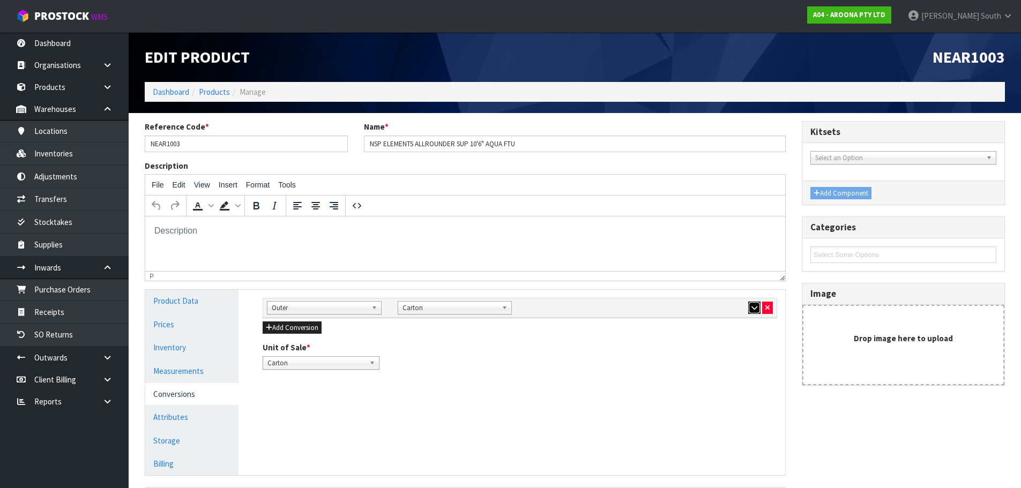
click at [749, 308] on button "button" at bounding box center [754, 308] width 12 height 13
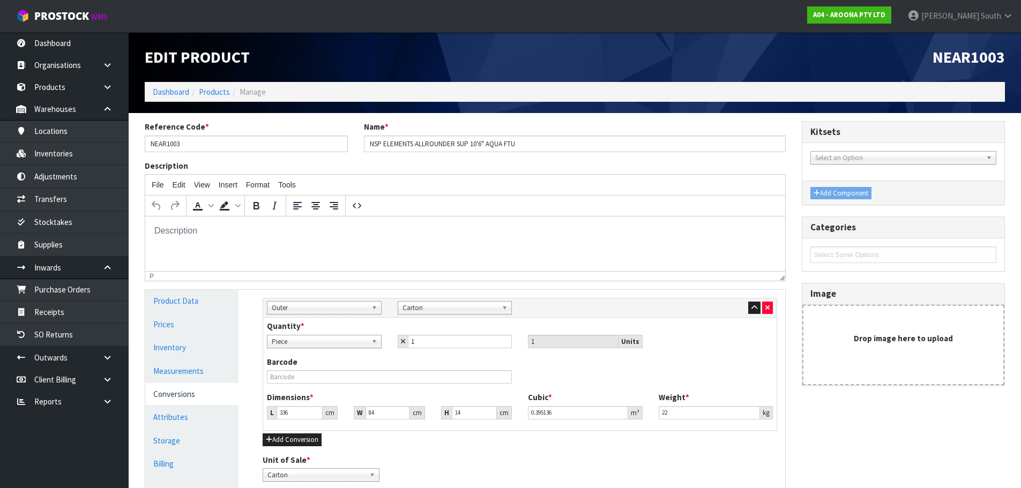
click at [688, 229] on p at bounding box center [465, 231] width 623 height 12
